Goal: Use online tool/utility

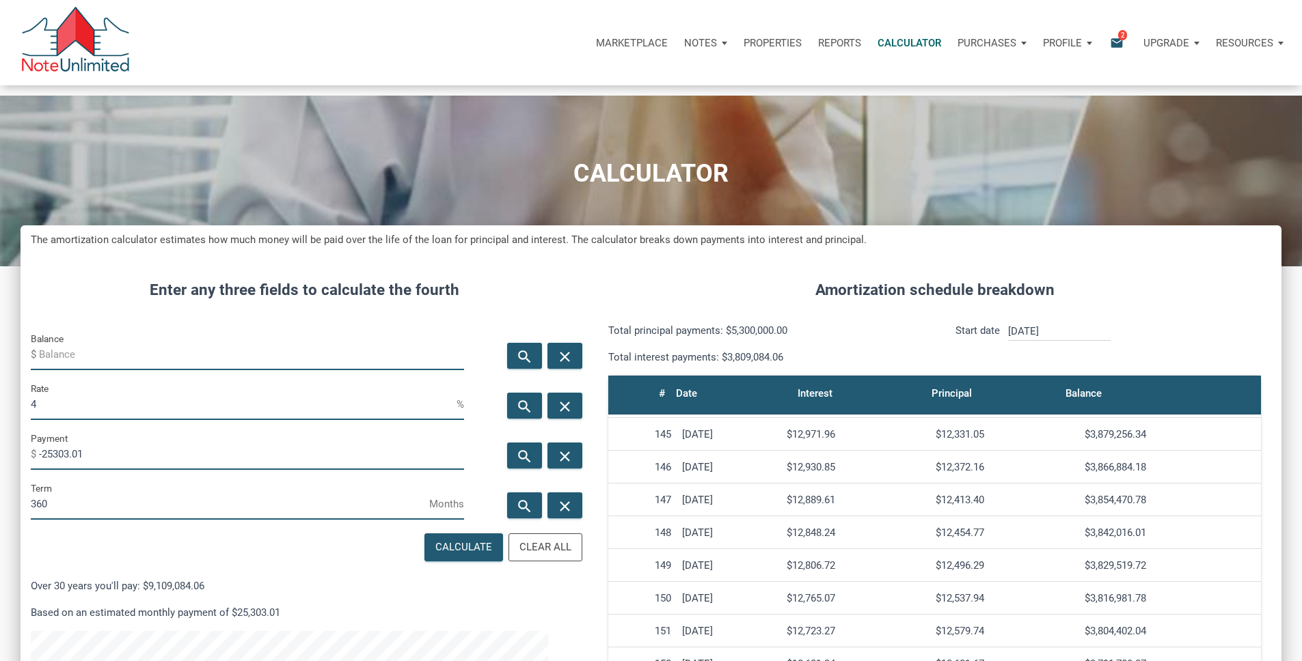
scroll to position [4721, 0]
click at [131, 370] on input "Balance" at bounding box center [251, 355] width 425 height 31
type input "10600000"
click at [110, 420] on input "4" at bounding box center [244, 405] width 426 height 31
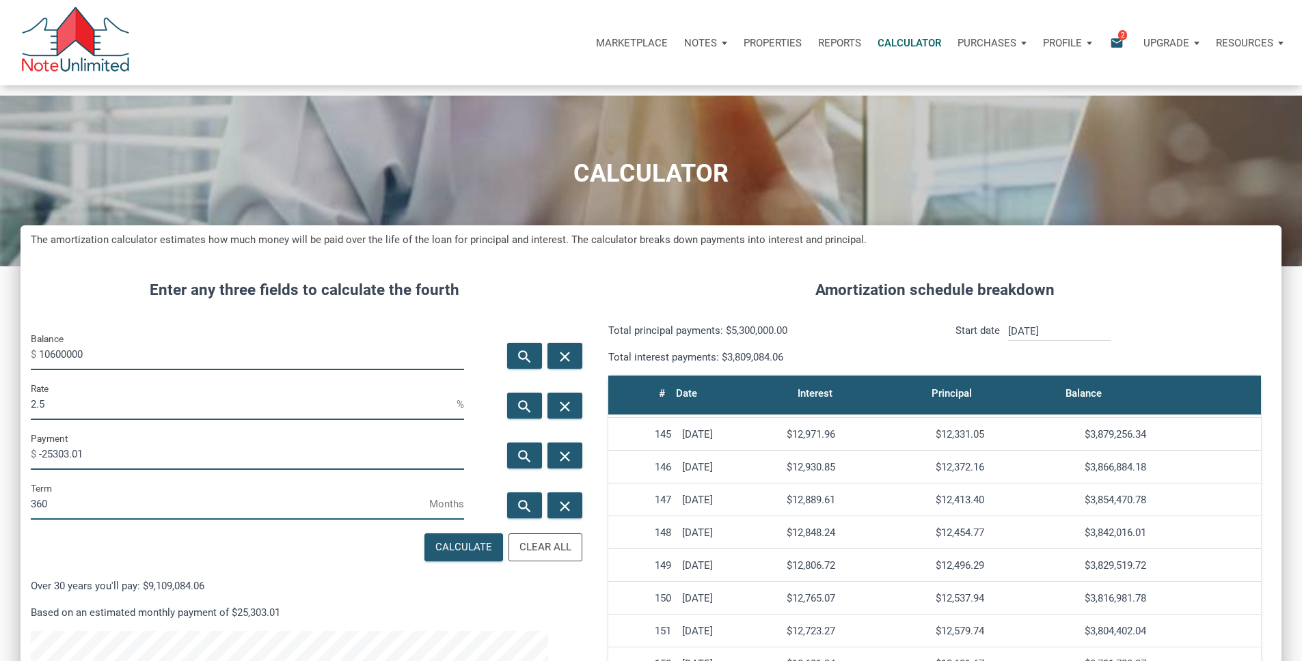
scroll to position [682514, 682109]
type input "2.5"
click at [135, 470] on input "-25303.01" at bounding box center [251, 454] width 425 height 31
type input "-"
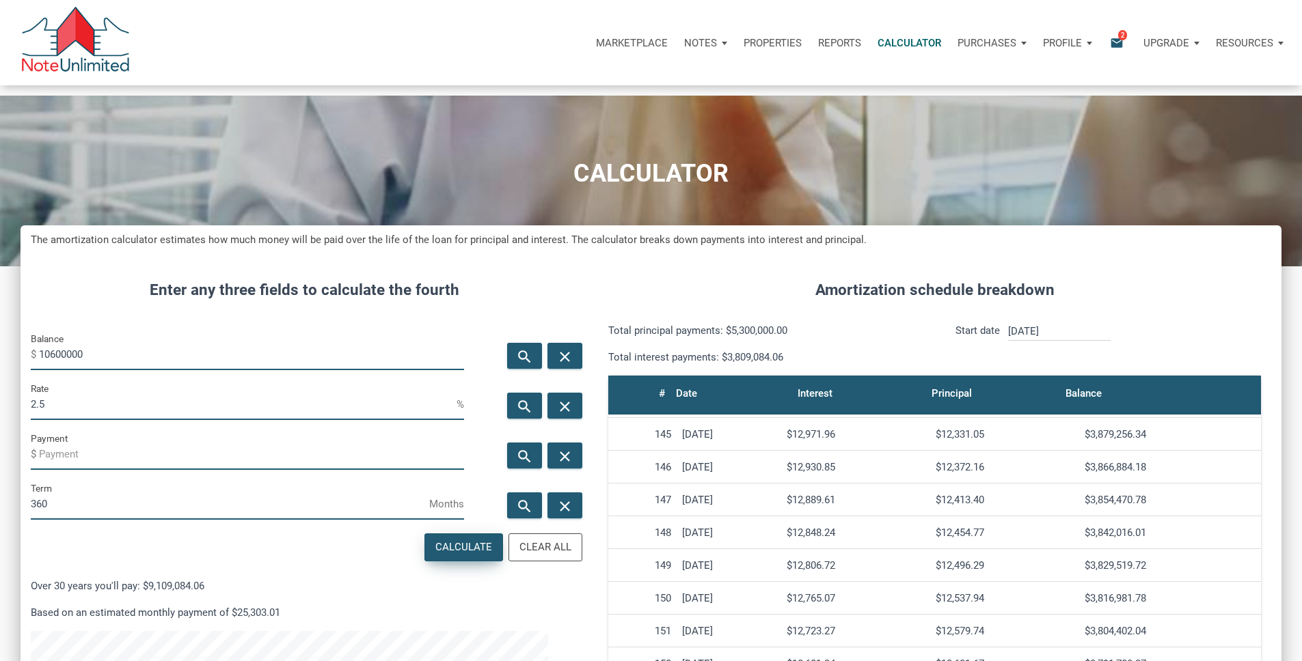
click at [453, 556] on div "Calculate" at bounding box center [463, 548] width 57 height 16
type input "-41882.82"
